Goal: Information Seeking & Learning: Learn about a topic

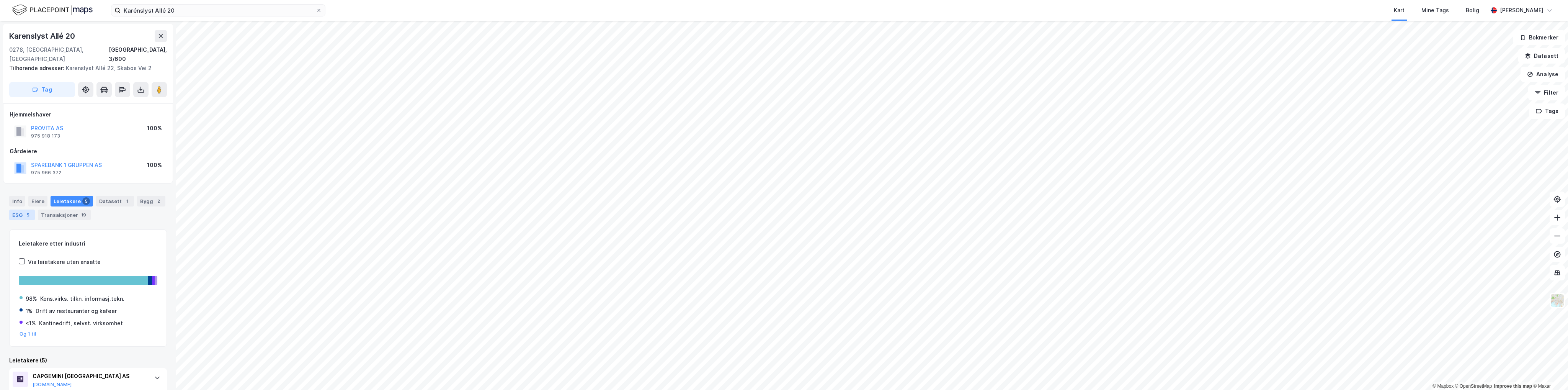
click at [27, 211] on div "5" at bounding box center [28, 215] width 8 height 8
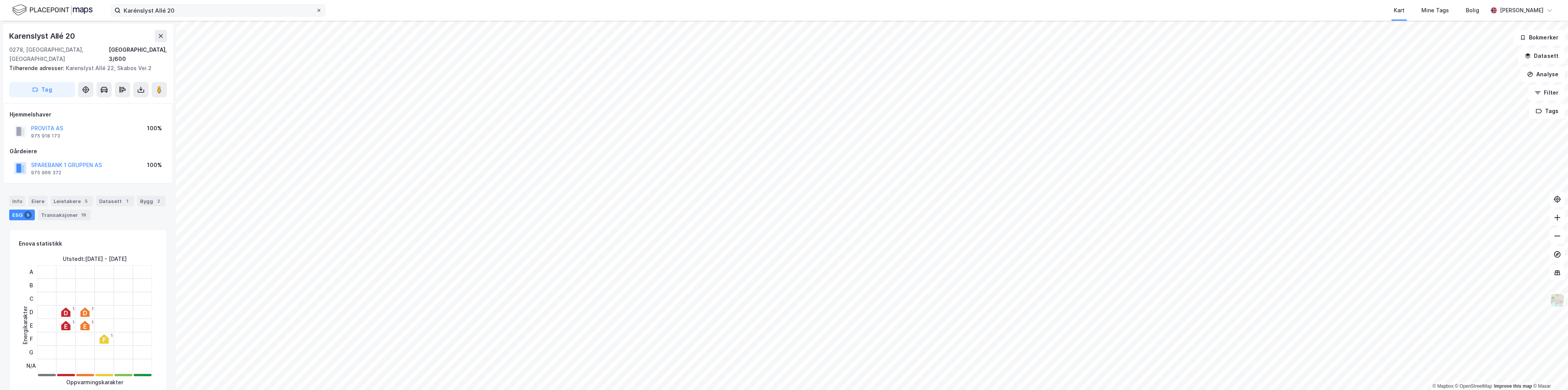
click at [321, 9] on icon at bounding box center [319, 10] width 5 height 5
click at [316, 9] on input "Karénslyst Allé 20" at bounding box center [218, 11] width 195 height 12
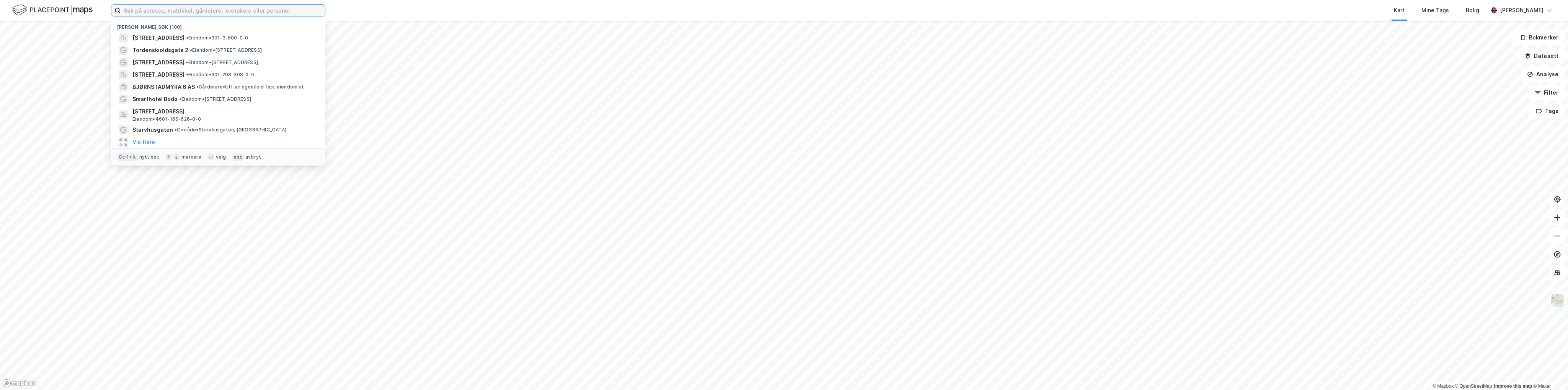
click at [178, 13] on input at bounding box center [222, 11] width 204 height 12
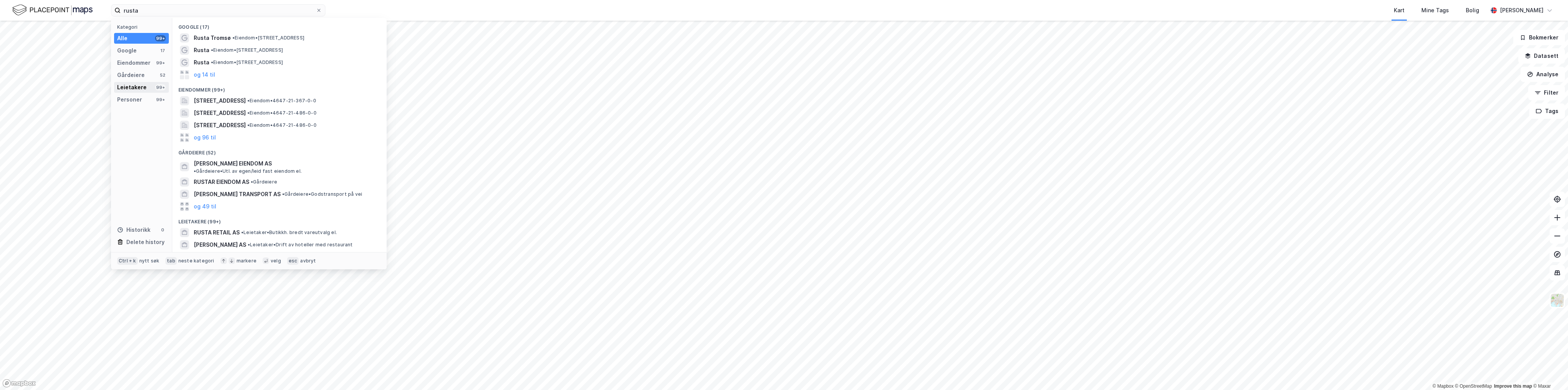
click at [143, 91] on div "Leietakere" at bounding box center [132, 87] width 30 height 9
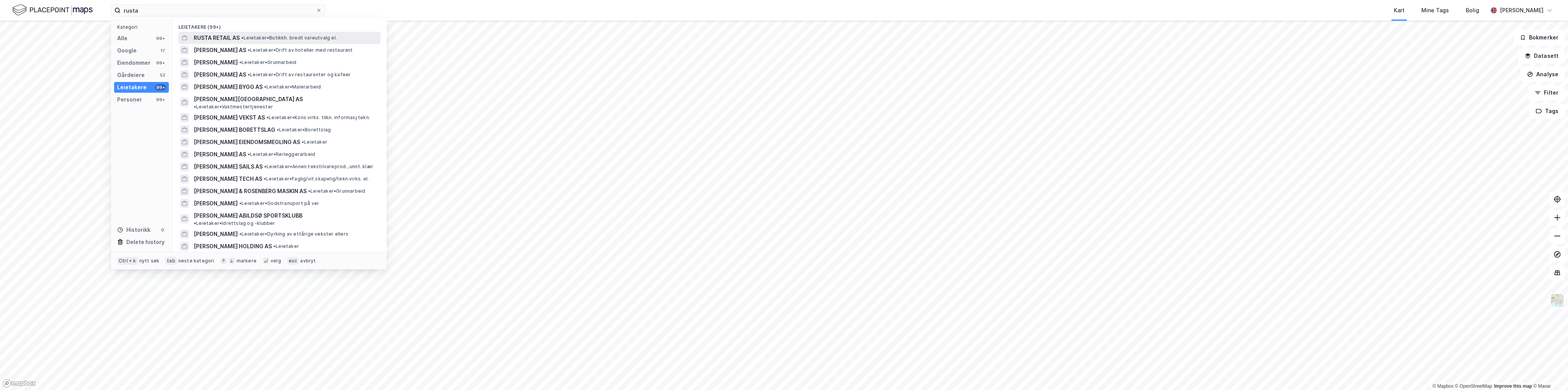
click at [225, 37] on span "RUSTA RETAIL AS" at bounding box center [216, 37] width 46 height 9
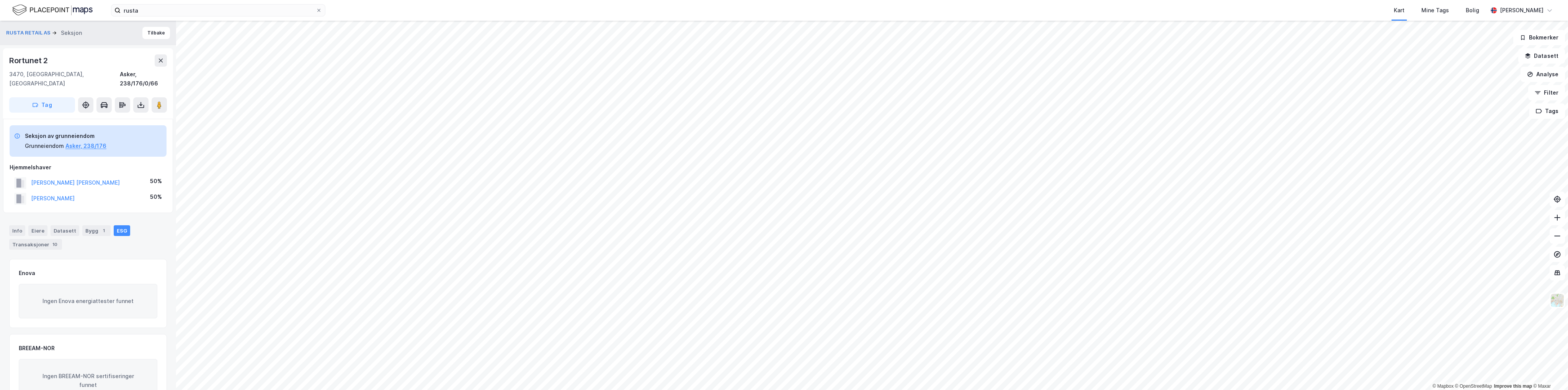
scroll to position [2, 0]
click at [156, 33] on button "Tilbake" at bounding box center [156, 31] width 28 height 12
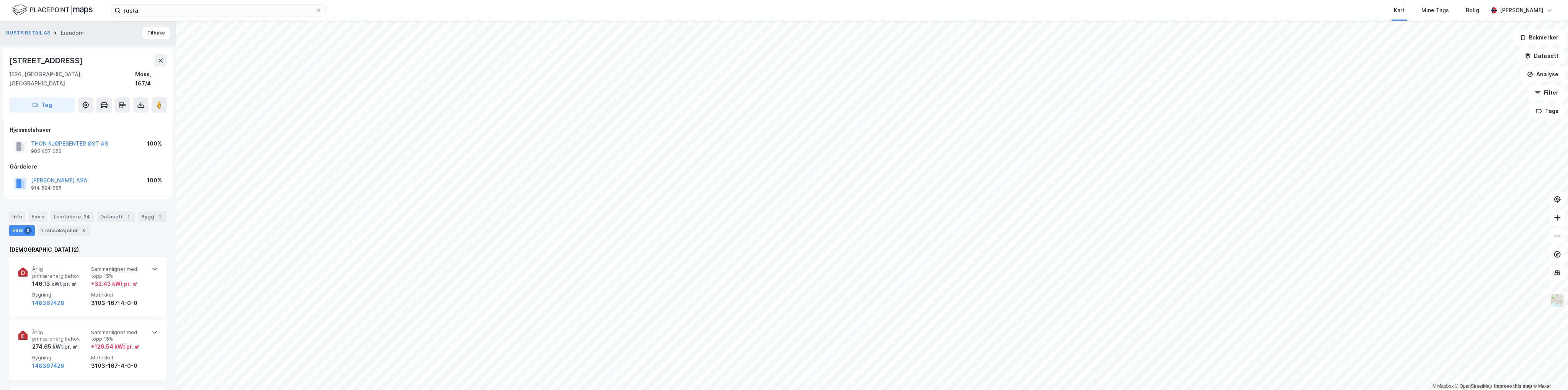
scroll to position [2, 0]
click at [158, 27] on button "Tilbake" at bounding box center [156, 31] width 28 height 12
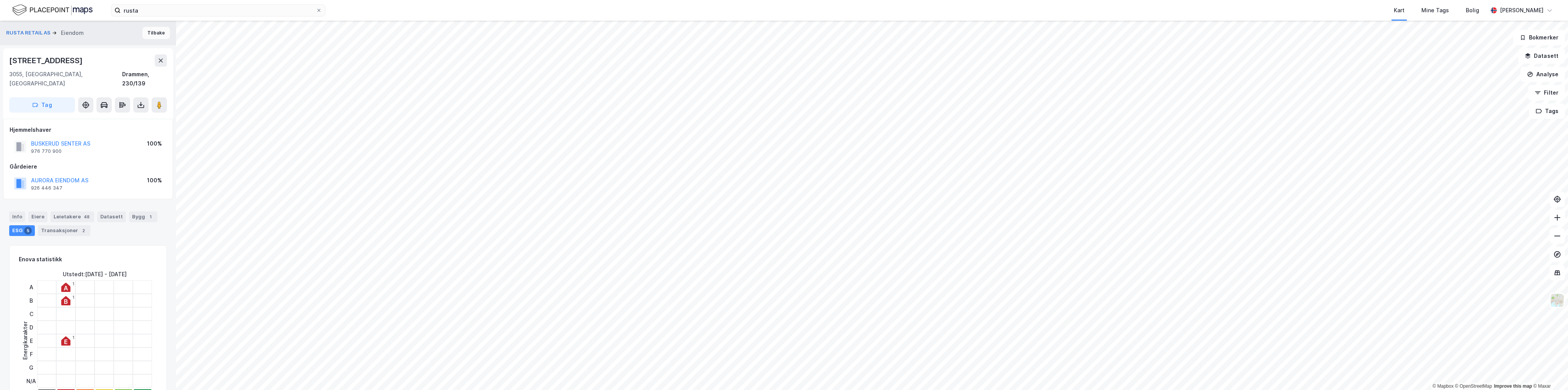
click at [155, 33] on button "Tilbake" at bounding box center [156, 33] width 28 height 12
click at [147, 38] on button "Tilbake" at bounding box center [156, 33] width 28 height 12
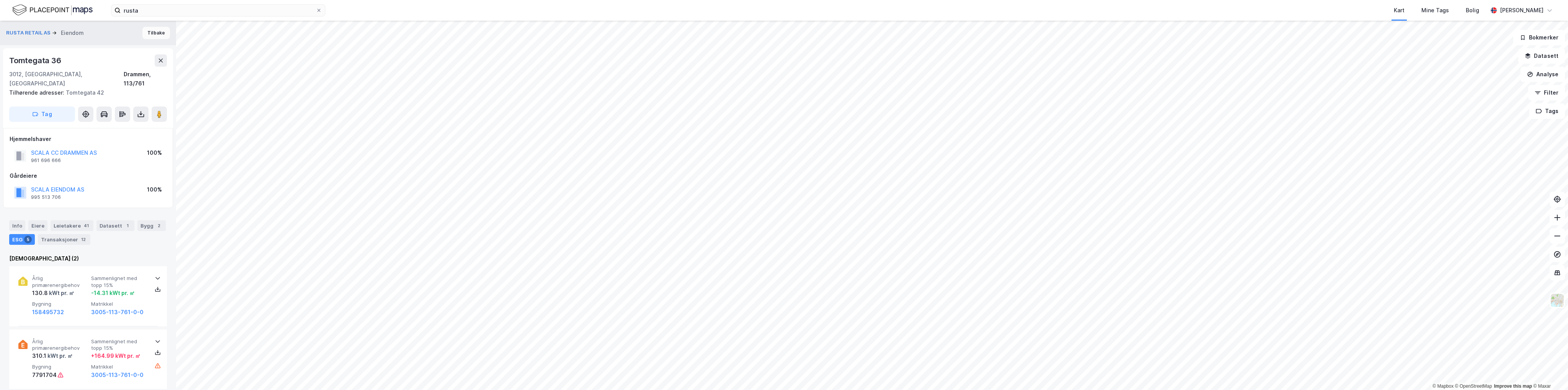
click at [146, 35] on button "Tilbake" at bounding box center [156, 33] width 28 height 12
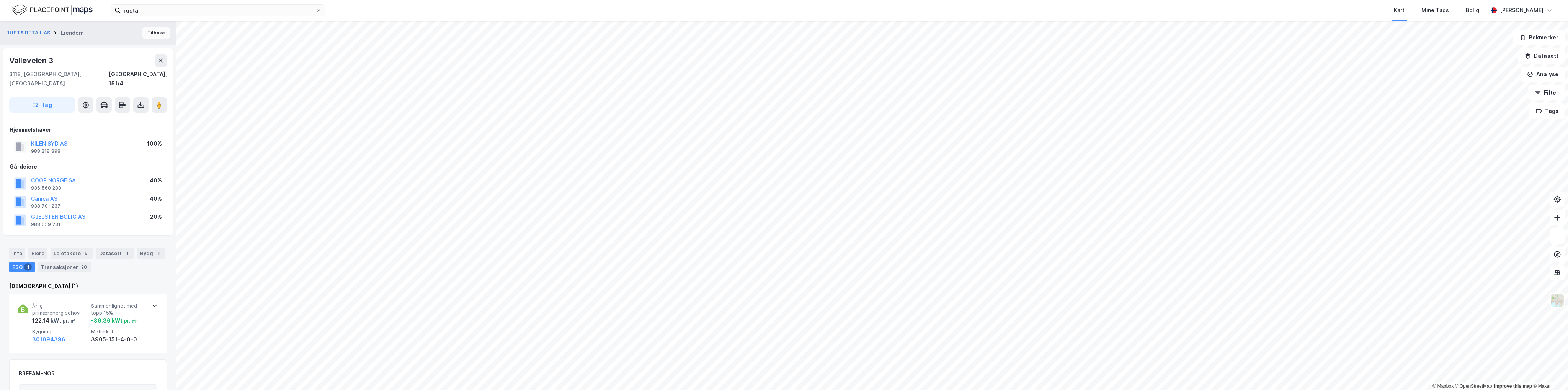
click at [150, 35] on button "Tilbake" at bounding box center [156, 33] width 28 height 12
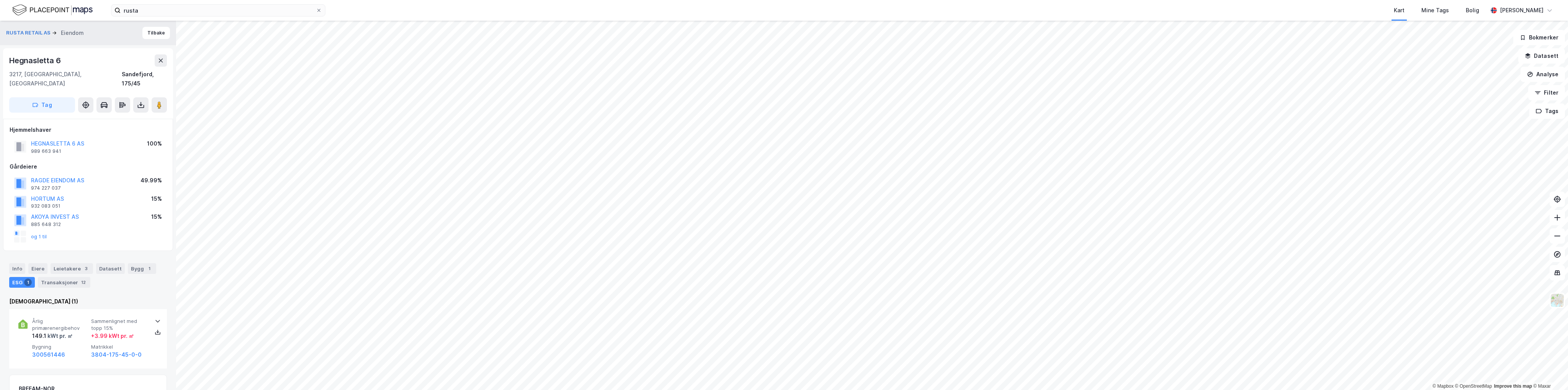
scroll to position [2, 0]
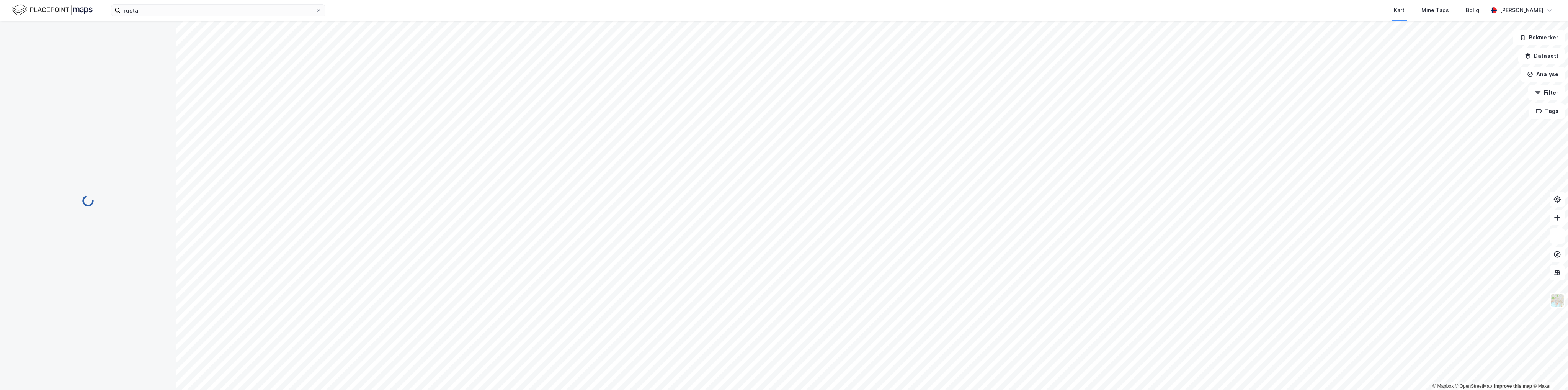
scroll to position [2, 0]
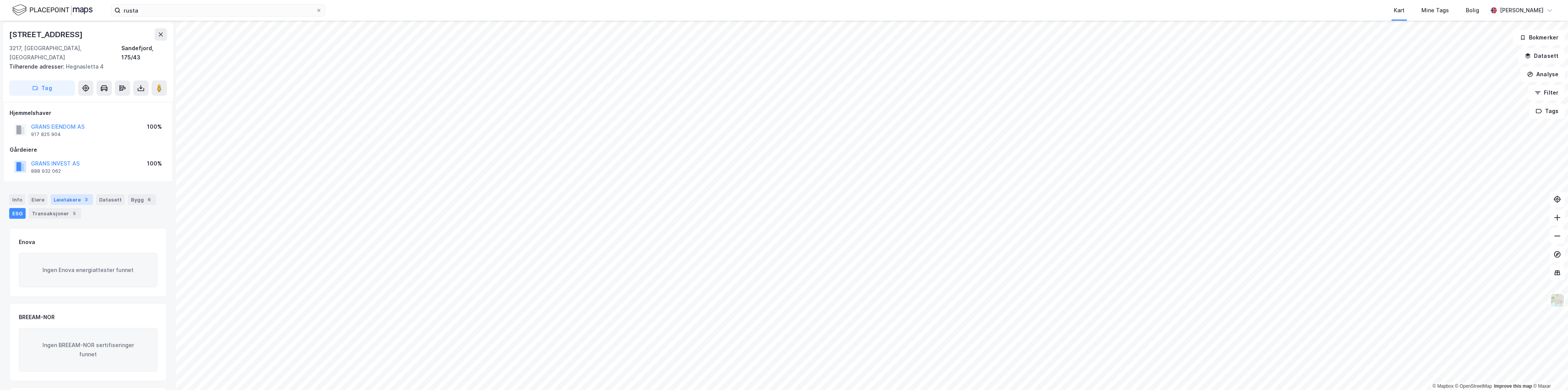
click at [61, 195] on div "Leietakere 3" at bounding box center [72, 199] width 43 height 11
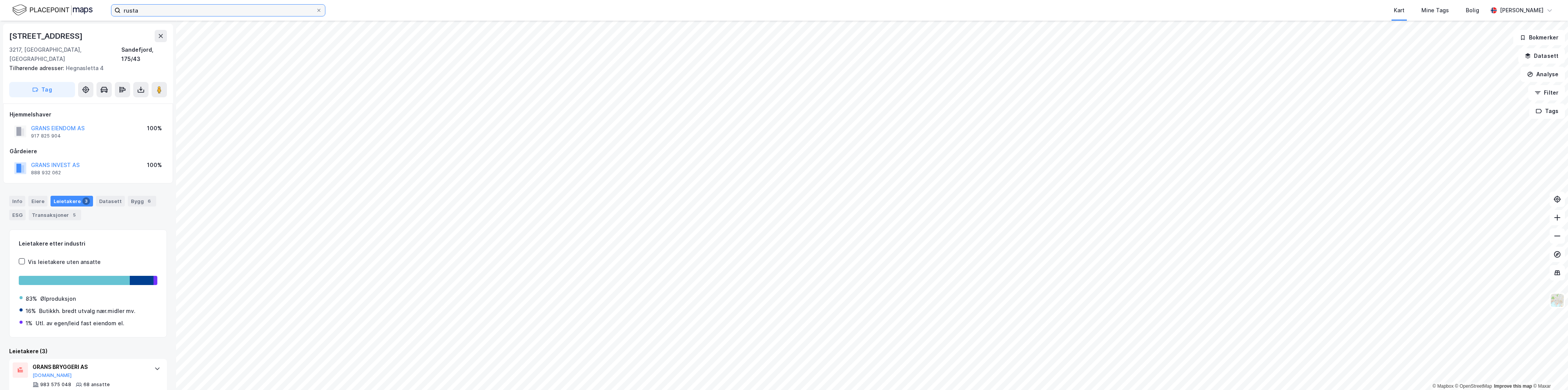
click at [169, 10] on input "rusta" at bounding box center [218, 11] width 195 height 12
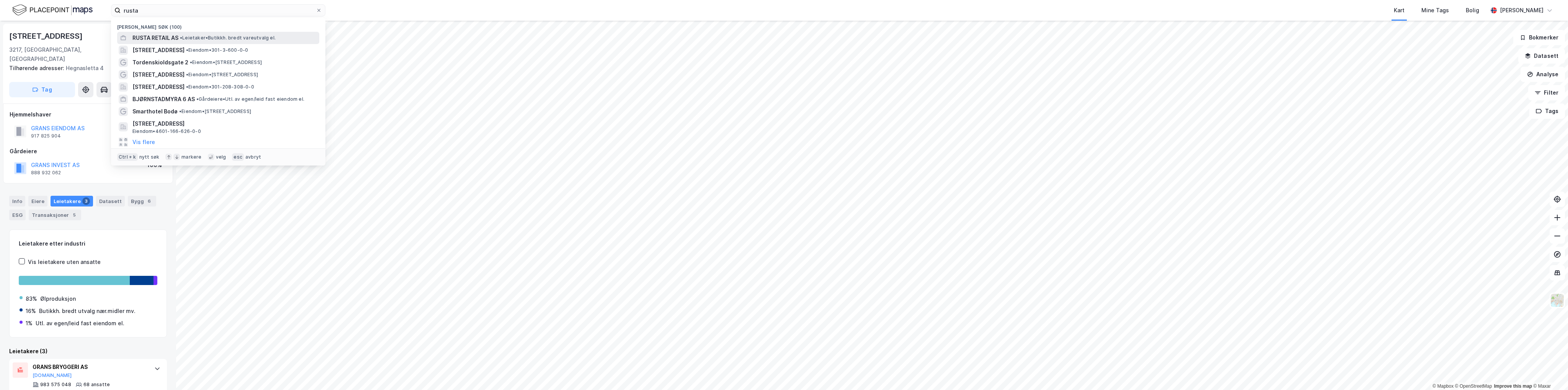
click at [164, 40] on span "RUSTA RETAIL AS" at bounding box center [155, 37] width 46 height 9
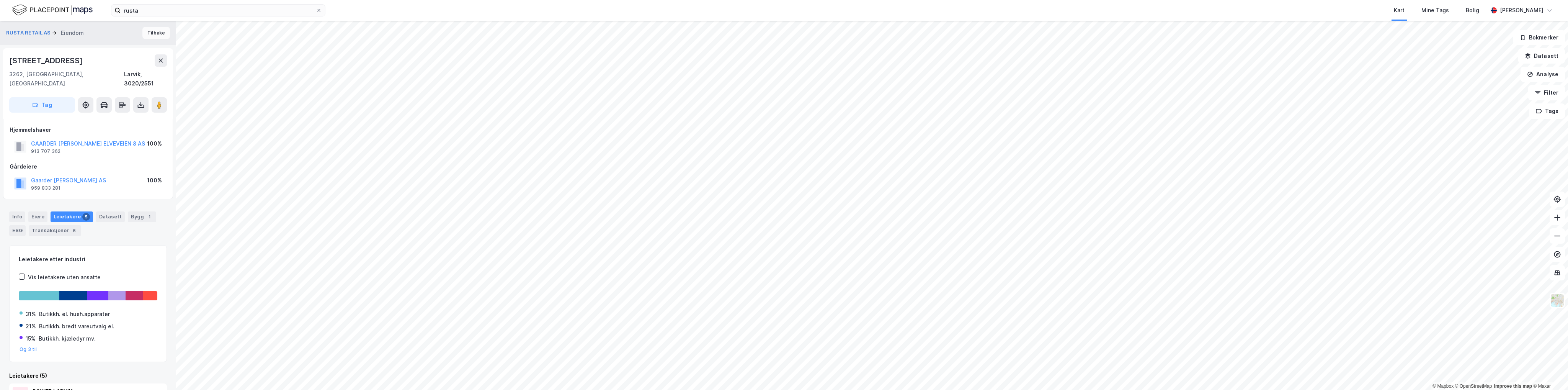
click at [162, 32] on button "Tilbake" at bounding box center [156, 33] width 28 height 12
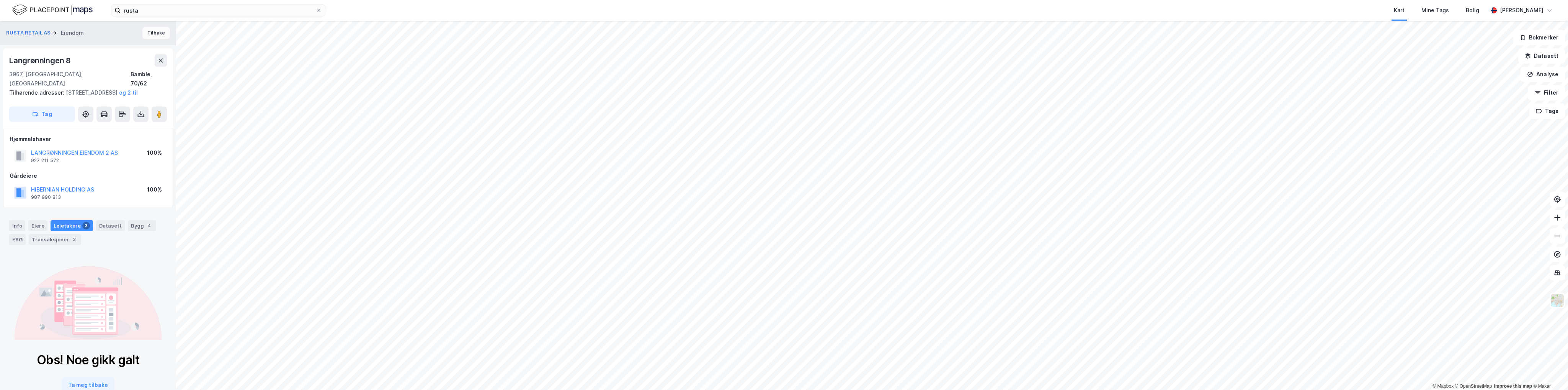
click at [157, 36] on button "Tilbake" at bounding box center [156, 33] width 28 height 12
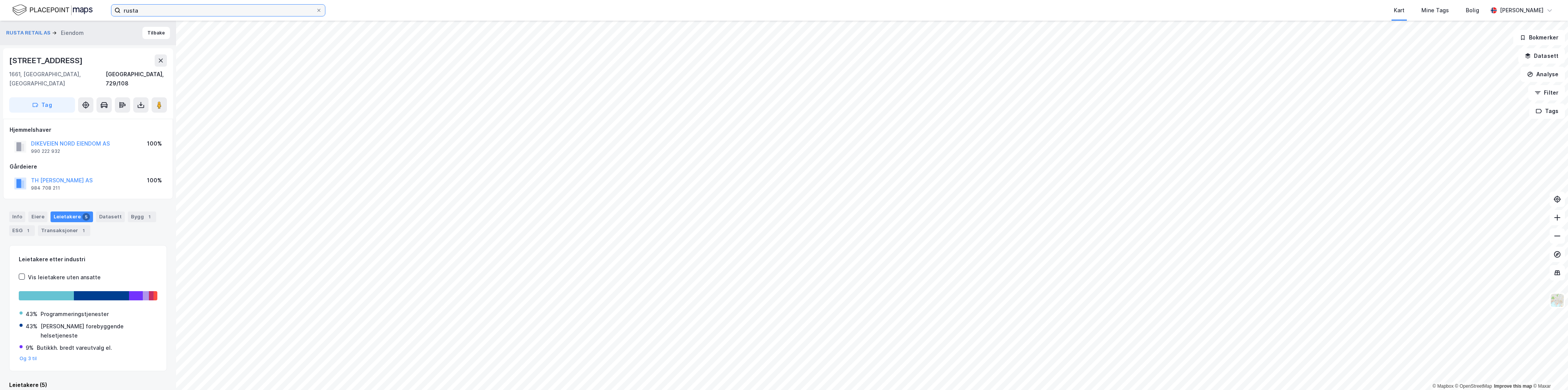
click at [154, 10] on input "rusta" at bounding box center [218, 11] width 195 height 12
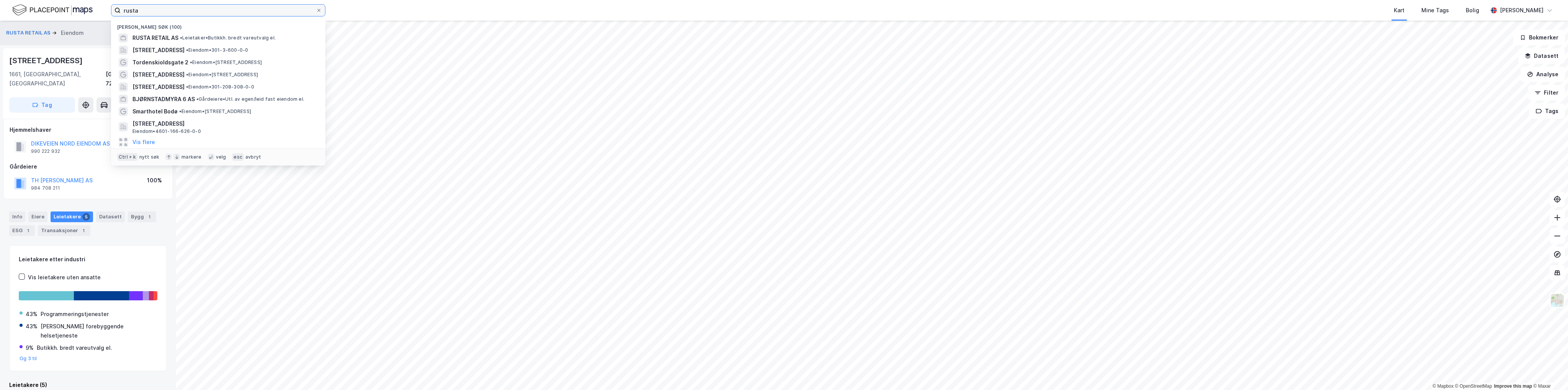
drag, startPoint x: 154, startPoint y: 8, endPoint x: 66, endPoint y: 9, distance: 88.0
click at [66, 9] on div "[PERSON_NAME] søk (100) RUSTA RETAIL AS • Leietaker • Butikkh. bredt vareutvalg…" at bounding box center [784, 10] width 1568 height 21
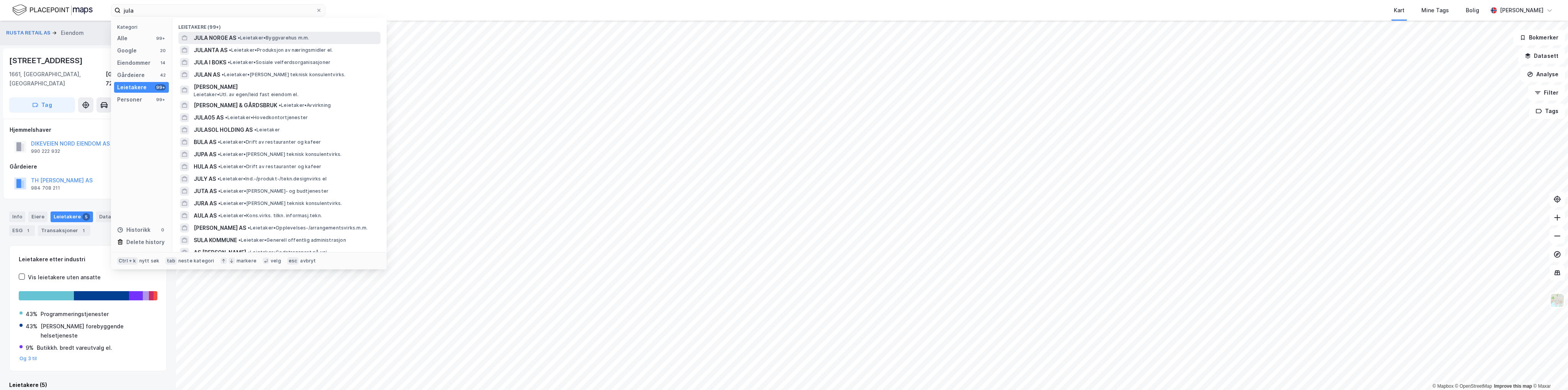
click at [224, 39] on span "JULA NORGE AS" at bounding box center [214, 37] width 43 height 9
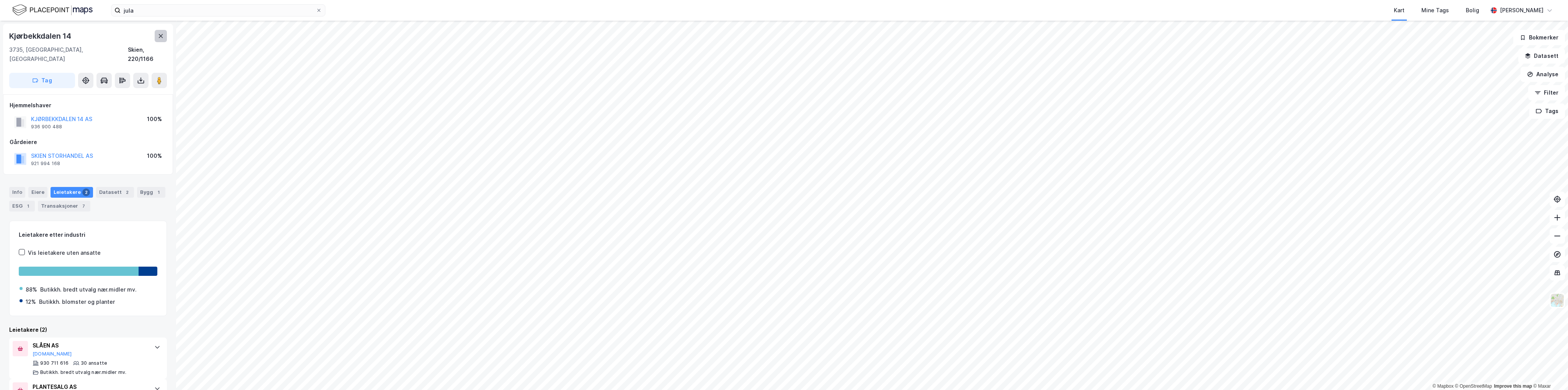
click at [159, 36] on icon at bounding box center [160, 36] width 6 height 6
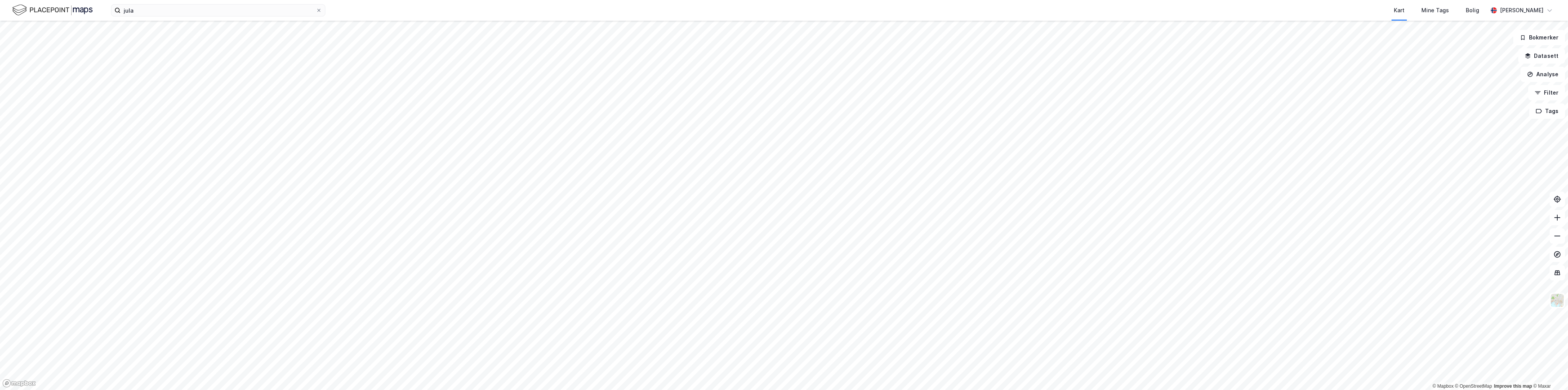
click at [176, 17] on div "jula Kart Mine Tags Bolig [PERSON_NAME]" at bounding box center [784, 10] width 1568 height 21
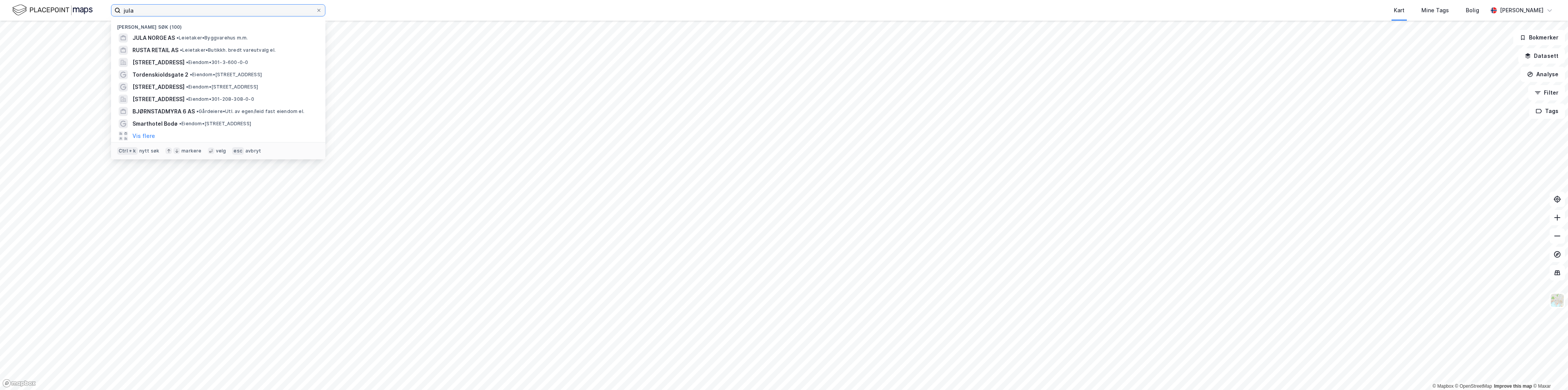
click at [176, 12] on input "jula" at bounding box center [218, 11] width 195 height 12
click at [171, 40] on span "JULA NORGE AS" at bounding box center [153, 37] width 43 height 9
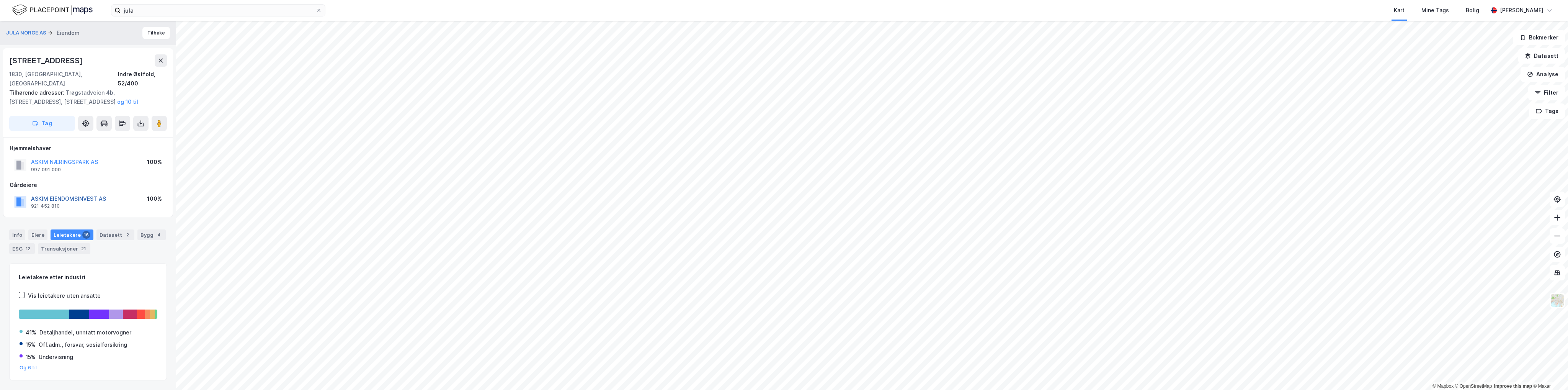
click at [0, 0] on button "ASKIM EIENDOMSINVEST AS" at bounding box center [0, 0] width 0 height 0
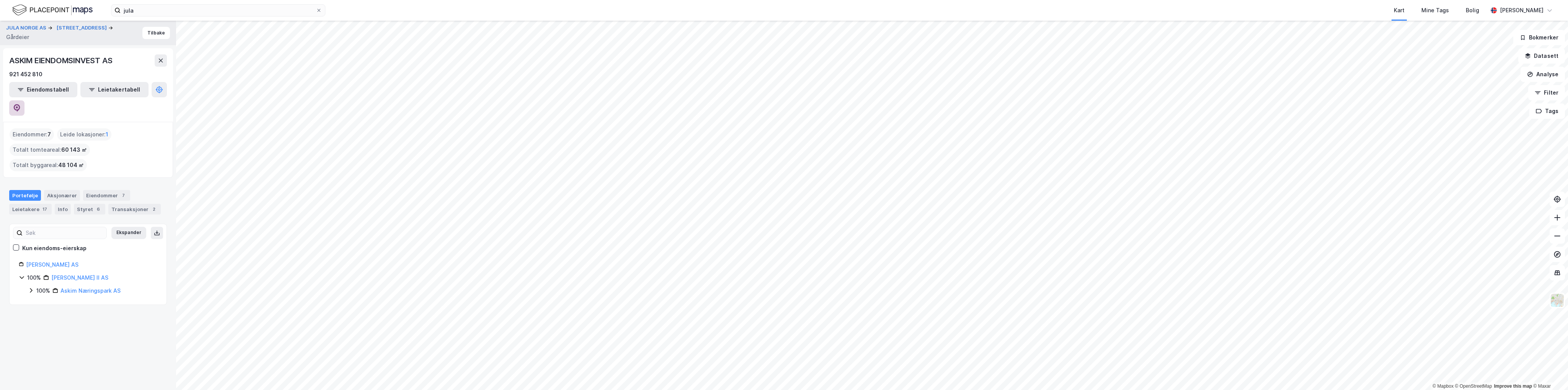
click at [21, 105] on icon at bounding box center [17, 109] width 8 height 8
click at [161, 28] on button "Tilbake" at bounding box center [156, 33] width 28 height 12
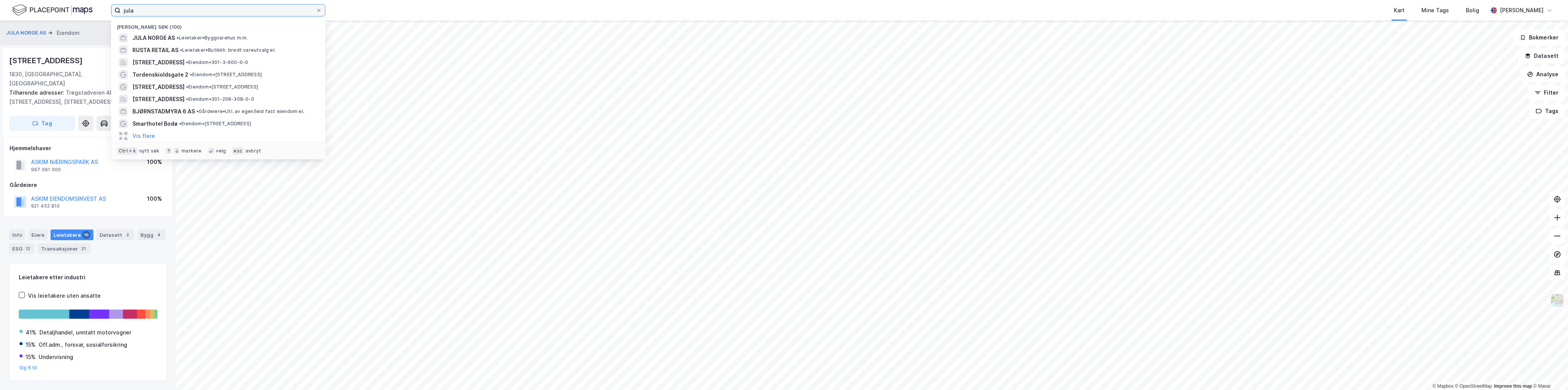
drag, startPoint x: 150, startPoint y: 12, endPoint x: 93, endPoint y: 6, distance: 57.3
click at [93, 6] on div "[PERSON_NAME] søk (100) JULA NORGE AS • Leietaker • Byggvarehus m.m. RUSTA RETA…" at bounding box center [784, 10] width 1568 height 21
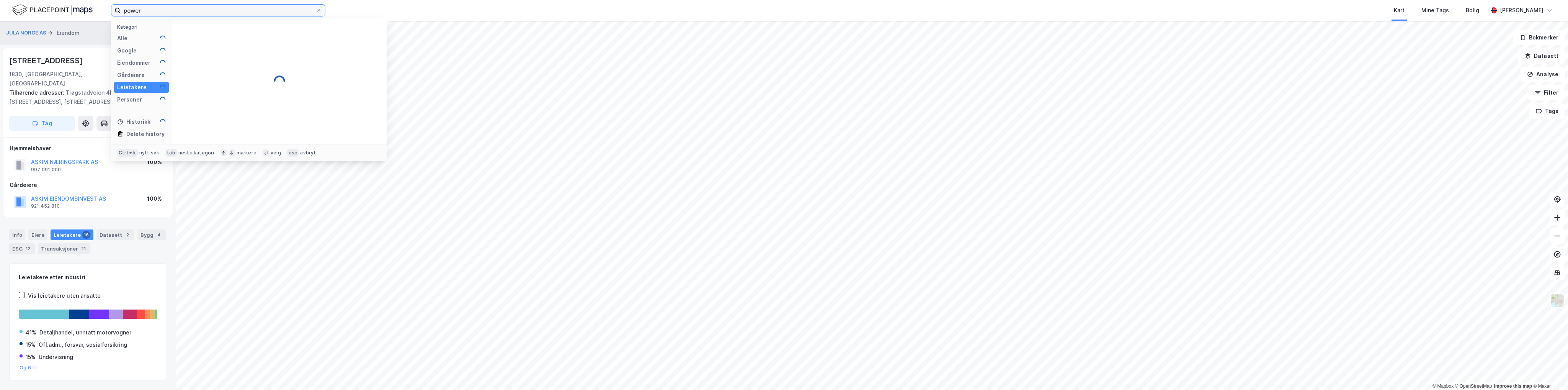
type input "power"
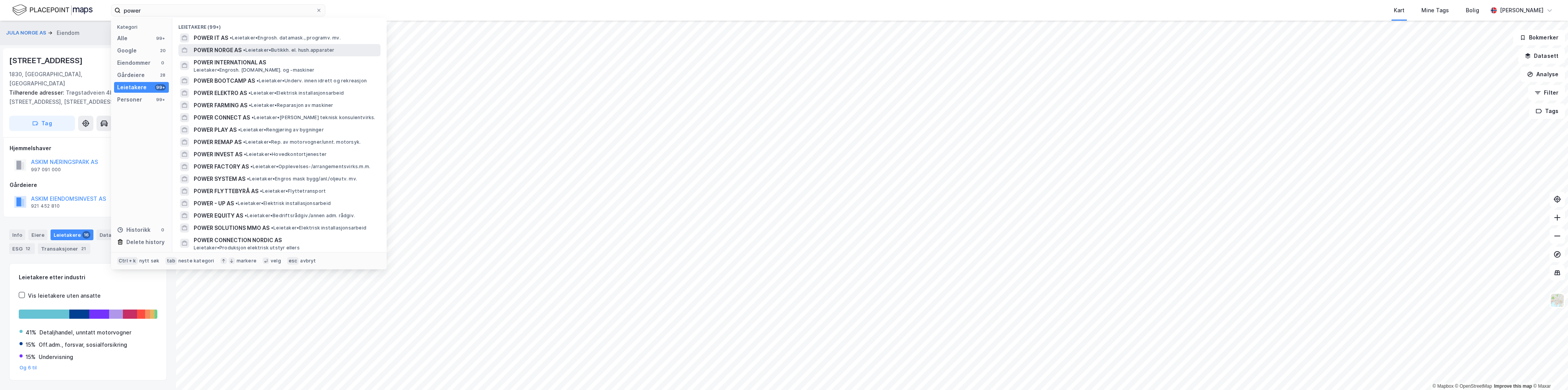
click at [218, 50] on span "POWER NORGE AS" at bounding box center [217, 50] width 48 height 9
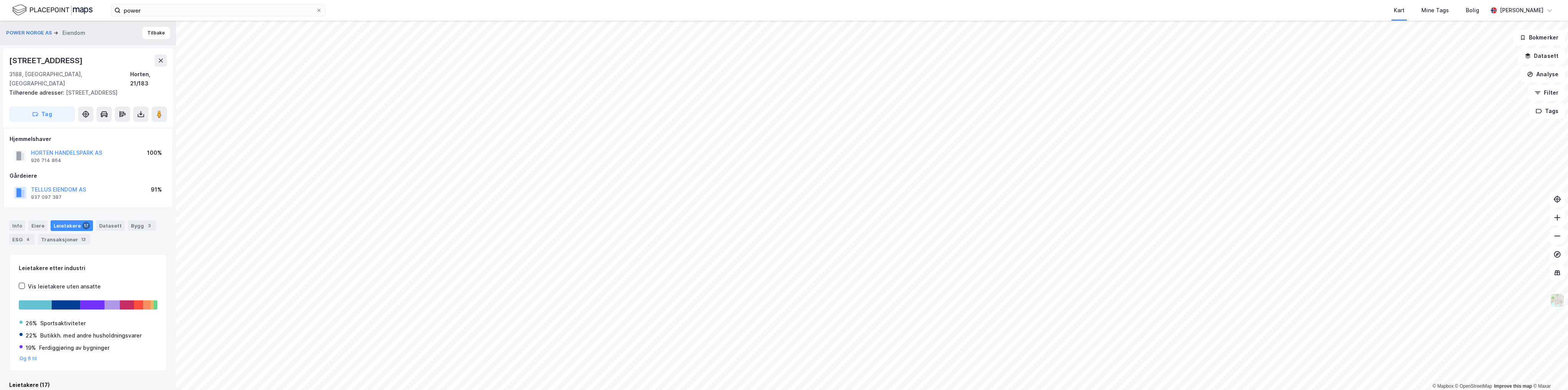
scroll to position [2, 0]
